Goal: Task Accomplishment & Management: Use online tool/utility

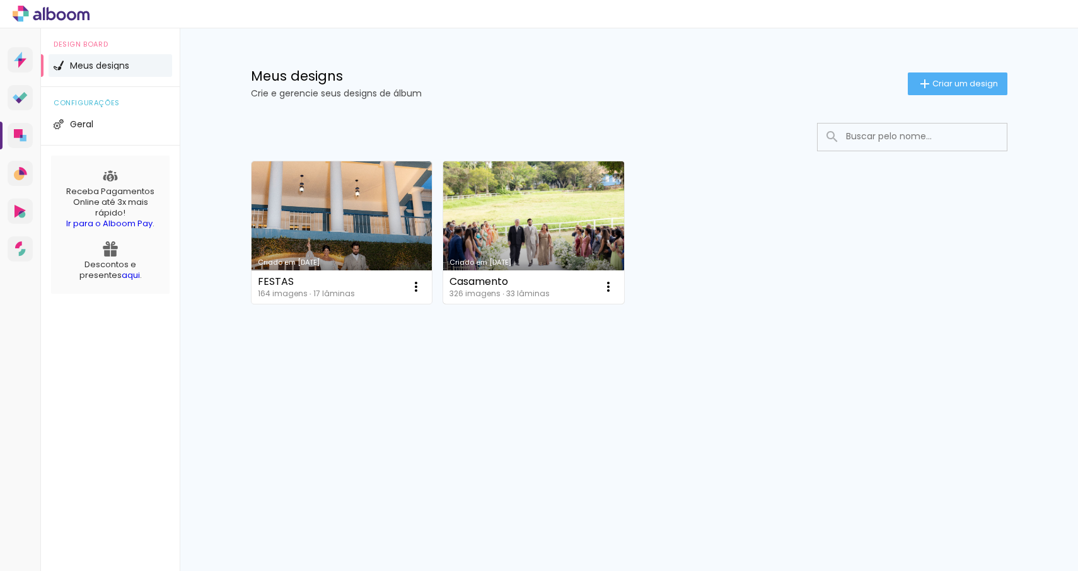
click at [490, 221] on link "Criado em [DATE]" at bounding box center [533, 232] width 181 height 142
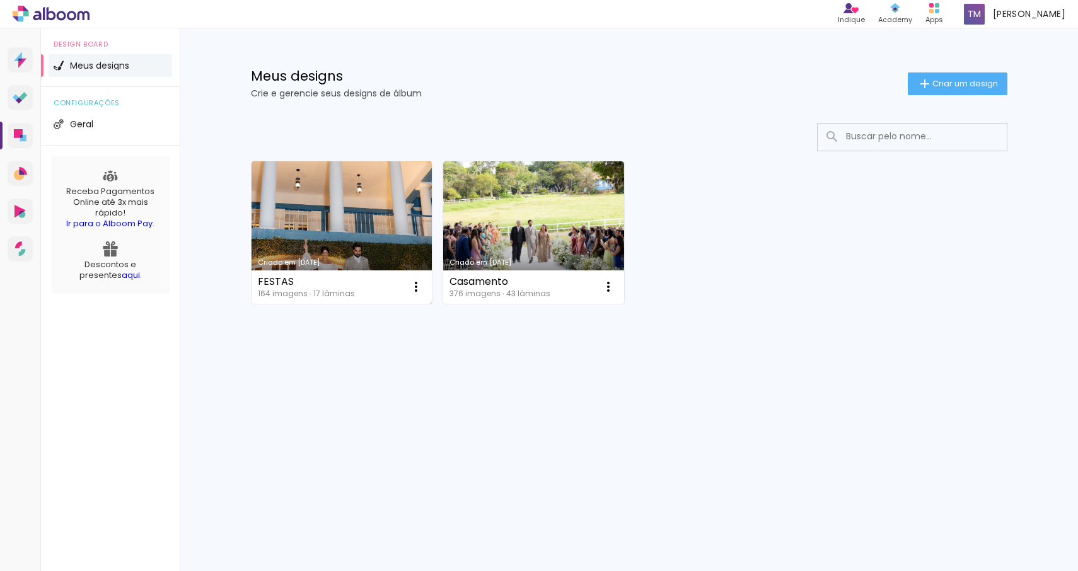
click at [314, 267] on link "Criado em [DATE]" at bounding box center [342, 232] width 181 height 142
